Goal: Task Accomplishment & Management: Manage account settings

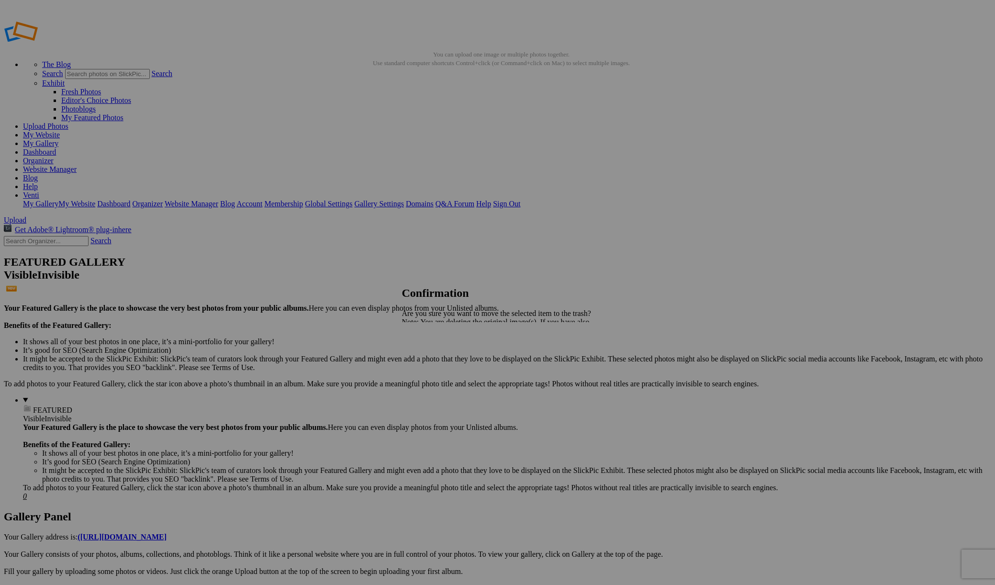
click at [434, 353] on span "Yes" at bounding box center [428, 355] width 11 height 8
drag, startPoint x: 384, startPoint y: 202, endPoint x: 623, endPoint y: 169, distance: 241.9
drag, startPoint x: 306, startPoint y: 200, endPoint x: 618, endPoint y: 159, distance: 315.0
drag, startPoint x: 725, startPoint y: 201, endPoint x: 593, endPoint y: 174, distance: 134.2
